Goal: Find specific page/section: Find specific page/section

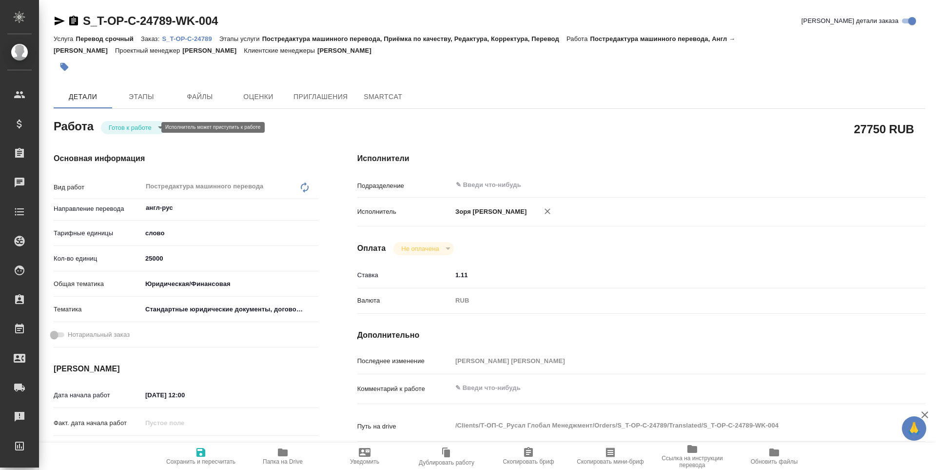
click at [129, 131] on body "🙏 .cls-1 fill:#fff; AWATERA [PERSON_NAME] Спецификации Заказы Чаты Todo Проекты…" at bounding box center [468, 235] width 936 height 470
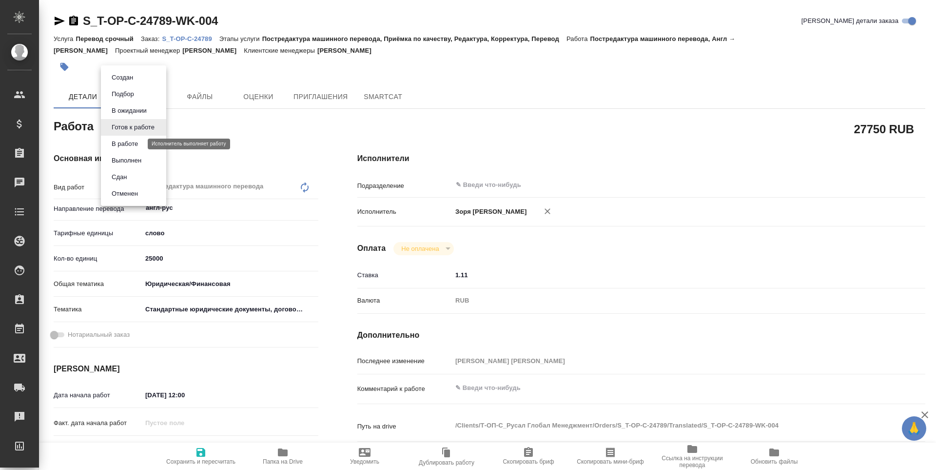
click at [129, 142] on button "В работе" at bounding box center [125, 143] width 32 height 11
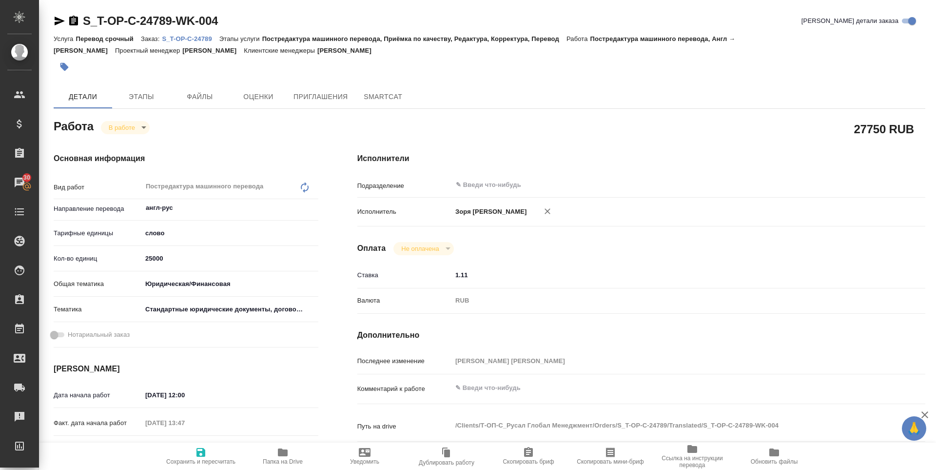
type textarea "x"
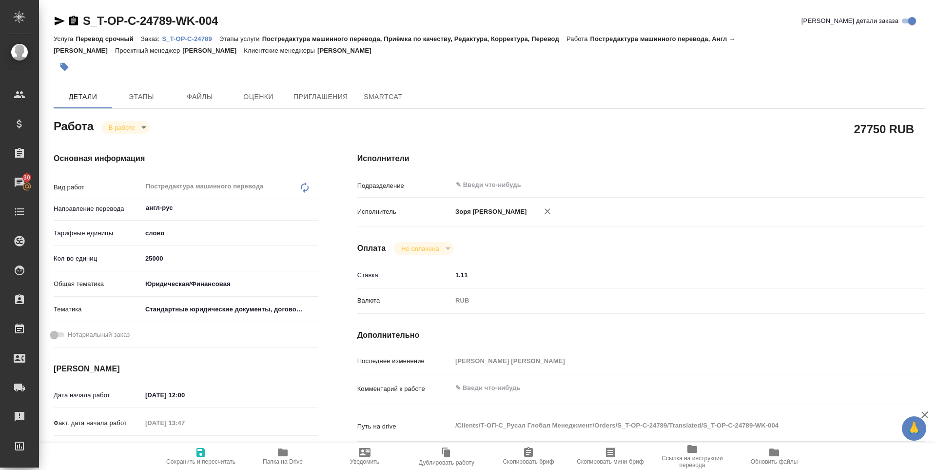
type textarea "x"
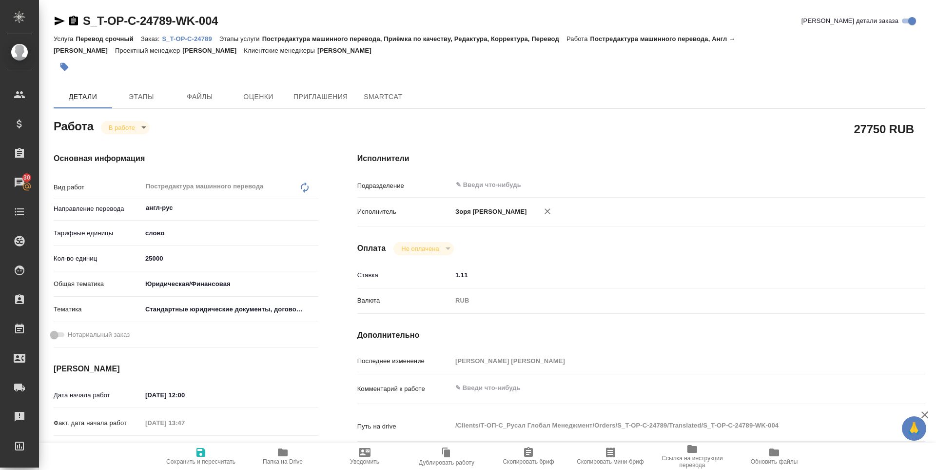
type textarea "x"
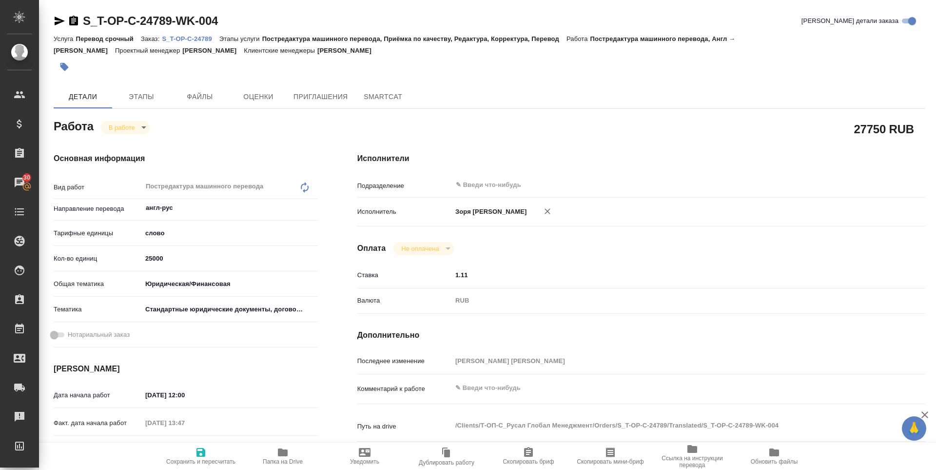
type textarea "x"
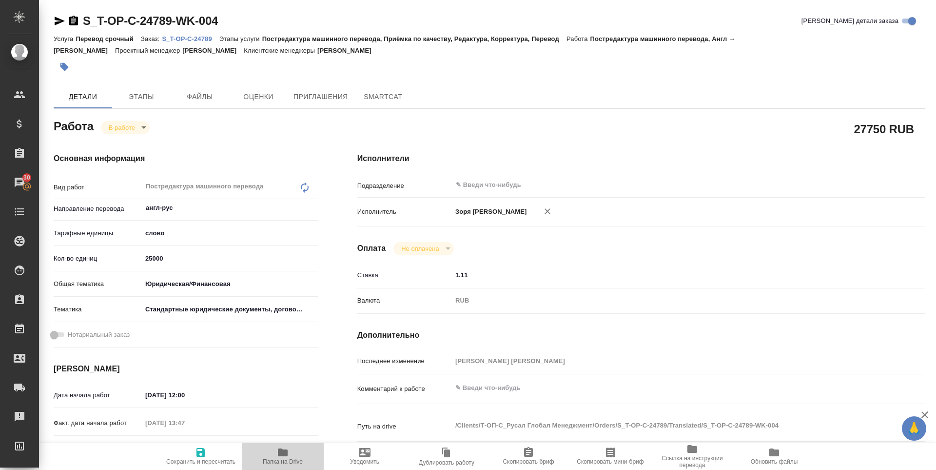
click at [286, 457] on icon "button" at bounding box center [283, 452] width 12 height 12
